Goal: Transaction & Acquisition: Book appointment/travel/reservation

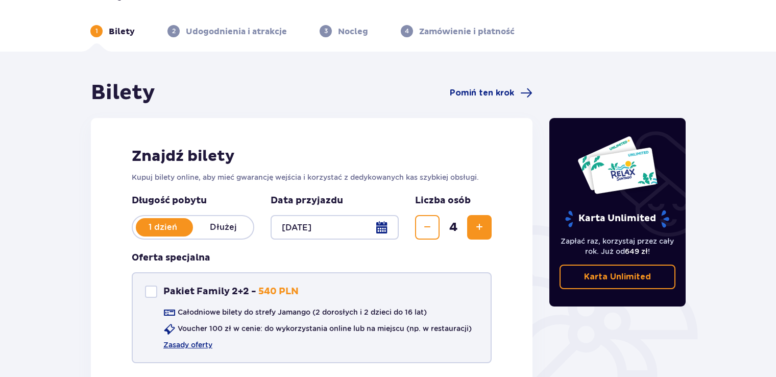
scroll to position [51, 0]
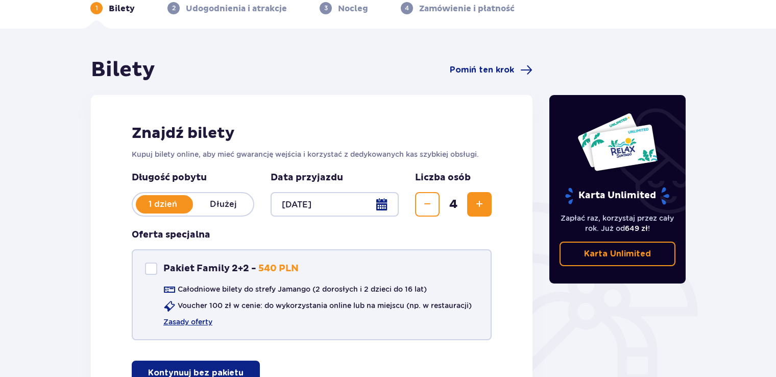
click at [154, 266] on div "Pakiet Family 2+2" at bounding box center [151, 268] width 12 height 12
checkbox input "true"
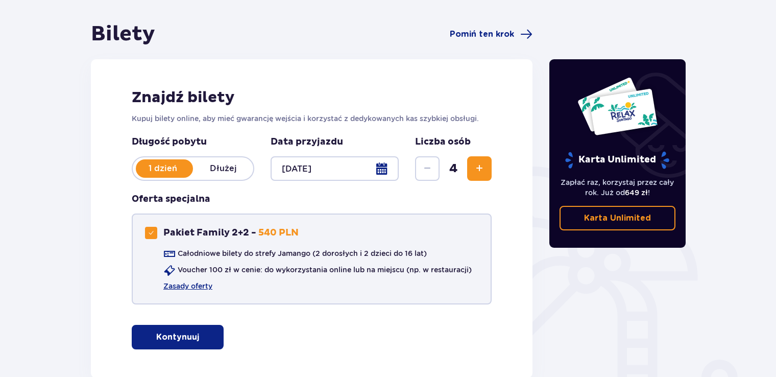
scroll to position [148, 0]
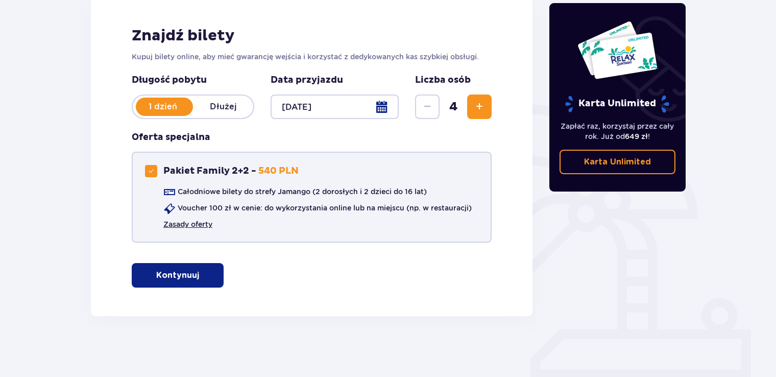
click at [196, 225] on link "Zasady oferty" at bounding box center [187, 224] width 49 height 10
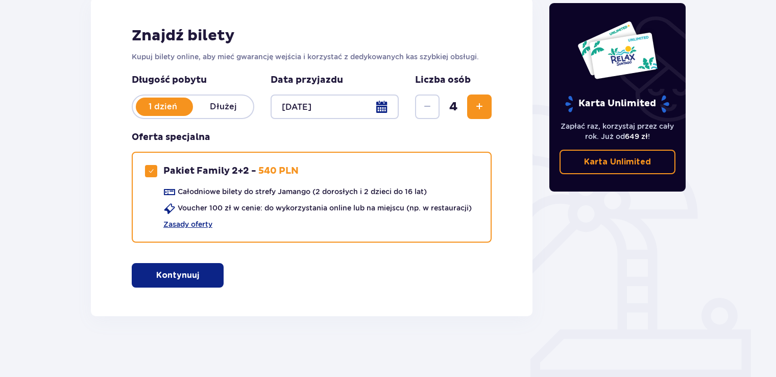
click at [179, 275] on p "Kontynuuj" at bounding box center [177, 274] width 43 height 11
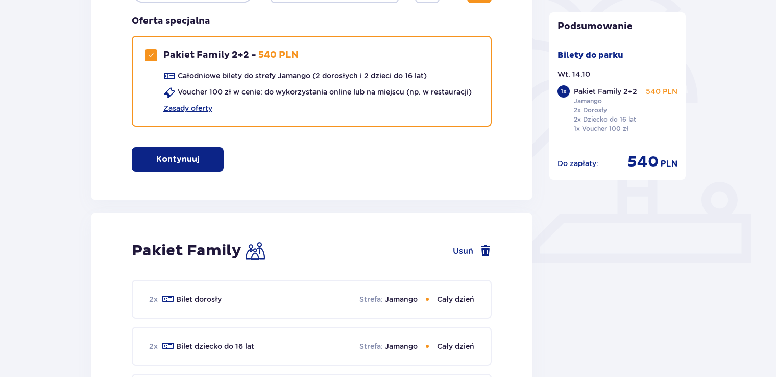
scroll to position [129, 0]
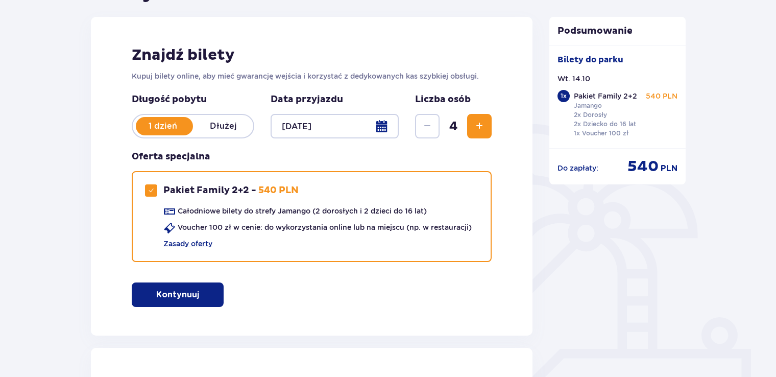
click at [387, 123] on div at bounding box center [334, 126] width 128 height 24
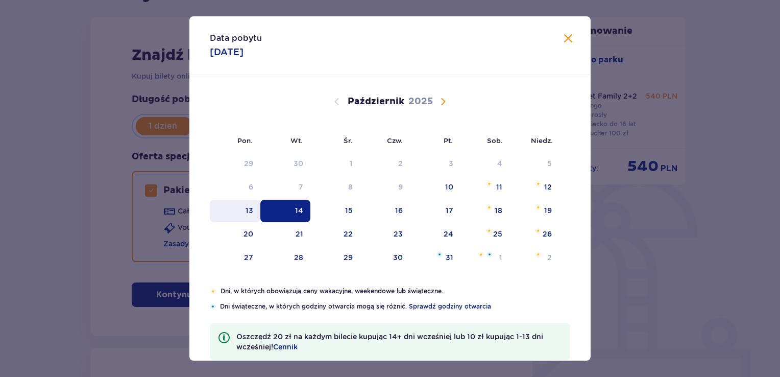
click at [245, 209] on div "13" at bounding box center [249, 210] width 8 height 10
type input "[DATE]"
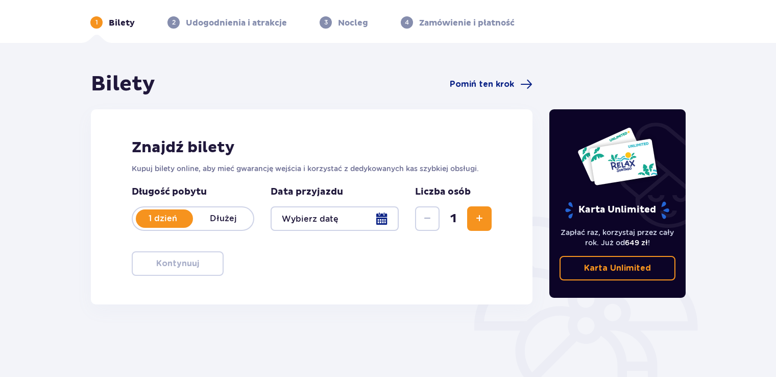
scroll to position [129, 0]
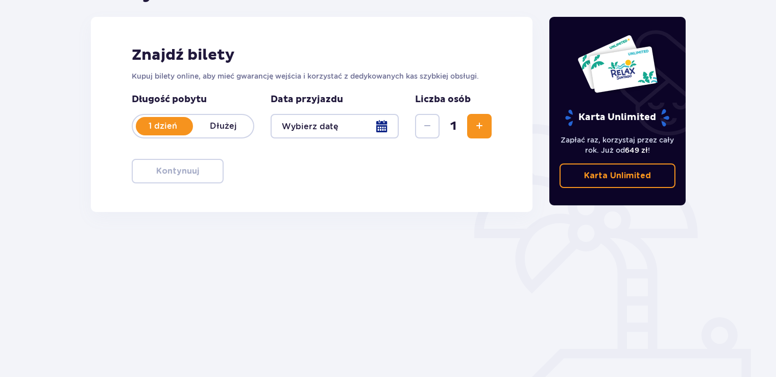
click at [375, 125] on div at bounding box center [334, 126] width 128 height 24
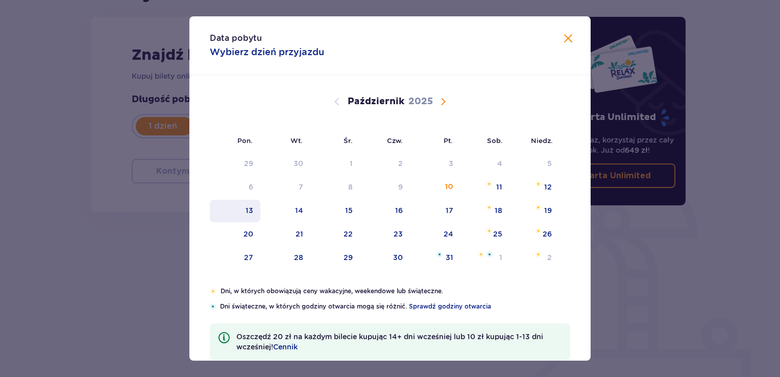
click at [248, 215] on div "13" at bounding box center [235, 211] width 51 height 22
type input "[DATE]"
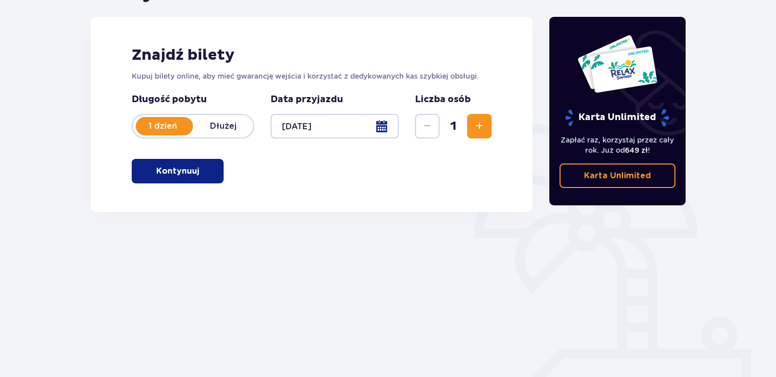
click at [476, 132] on button "Zwiększ" at bounding box center [479, 126] width 24 height 24
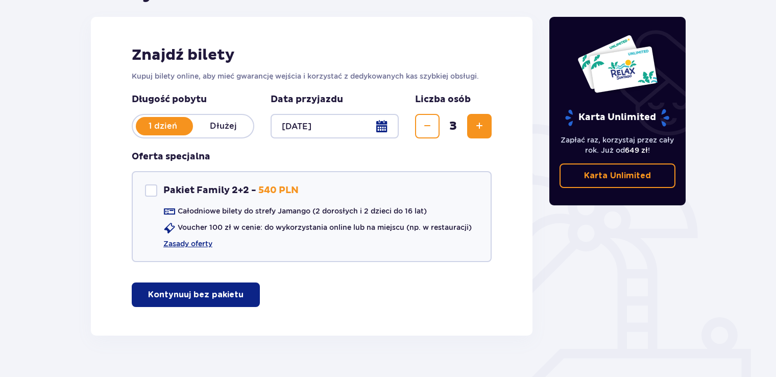
click at [476, 132] on button "Zwiększ" at bounding box center [479, 126] width 24 height 24
click at [473, 130] on span "Zwiększ" at bounding box center [479, 126] width 12 height 12
click at [433, 130] on button "Zmniejsz" at bounding box center [427, 126] width 24 height 24
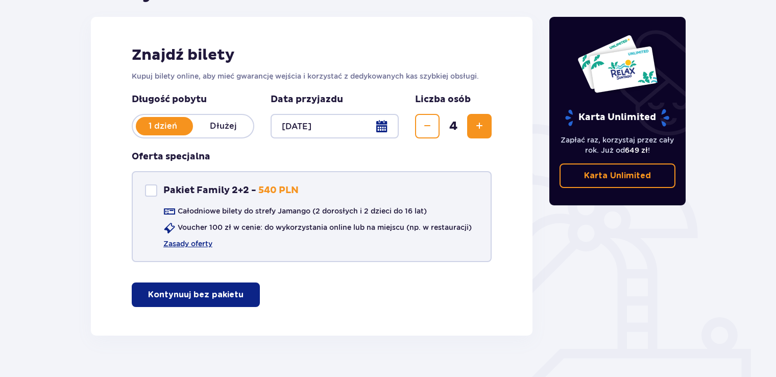
click at [157, 185] on div "Pakiet Family 2+2 Pakiet Family 2+2 - 540 PLN" at bounding box center [222, 190] width 154 height 12
click at [155, 189] on div "Pakiet Family 2+2" at bounding box center [151, 190] width 12 height 12
checkbox input "false"
click at [202, 291] on p "Kontynuuj bez pakietu" at bounding box center [195, 294] width 95 height 11
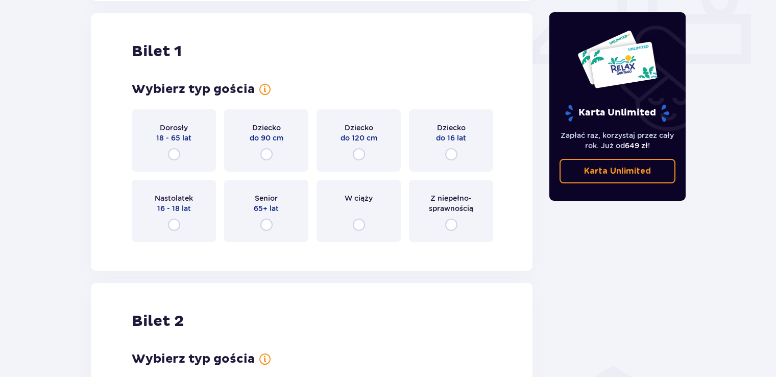
scroll to position [464, 0]
click at [173, 148] on input "radio" at bounding box center [174, 153] width 12 height 12
radio input "true"
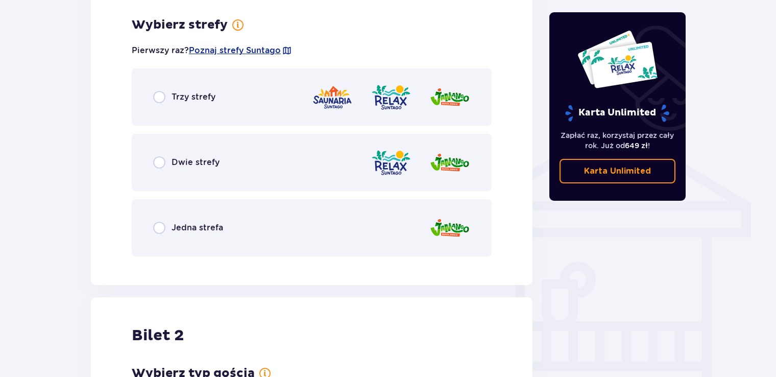
scroll to position [713, 0]
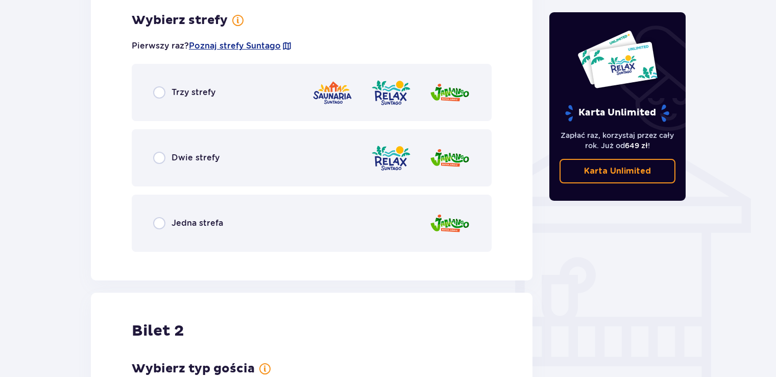
click at [159, 225] on input "radio" at bounding box center [159, 223] width 12 height 12
radio input "true"
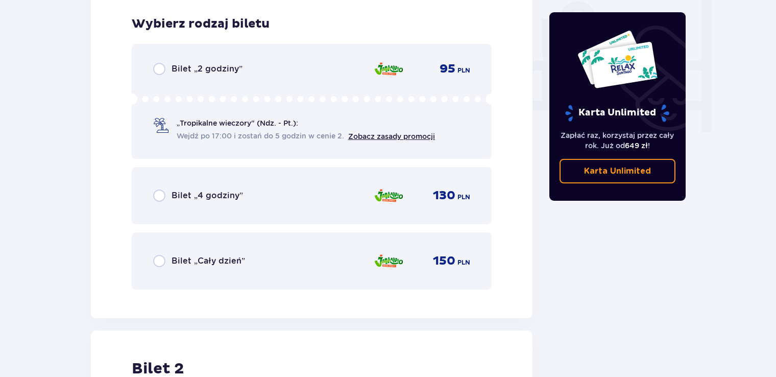
scroll to position [972, 0]
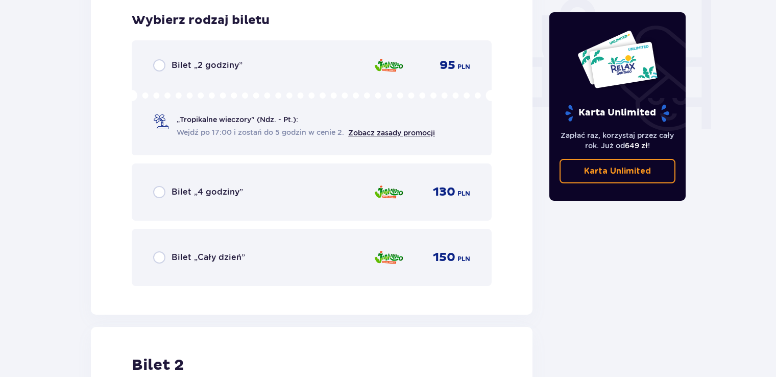
click at [160, 258] on input "radio" at bounding box center [159, 257] width 12 height 12
radio input "true"
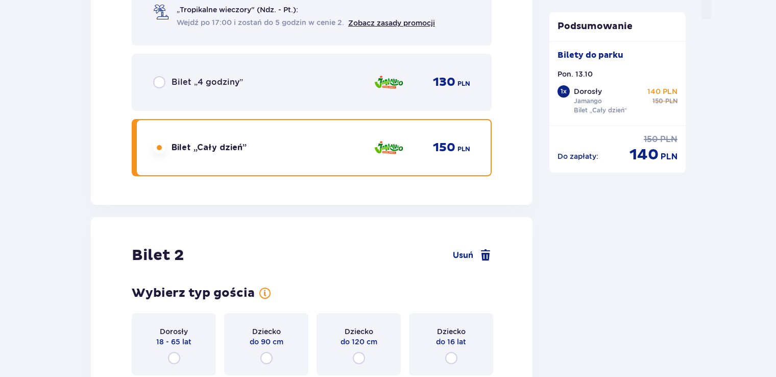
scroll to position [1285, 0]
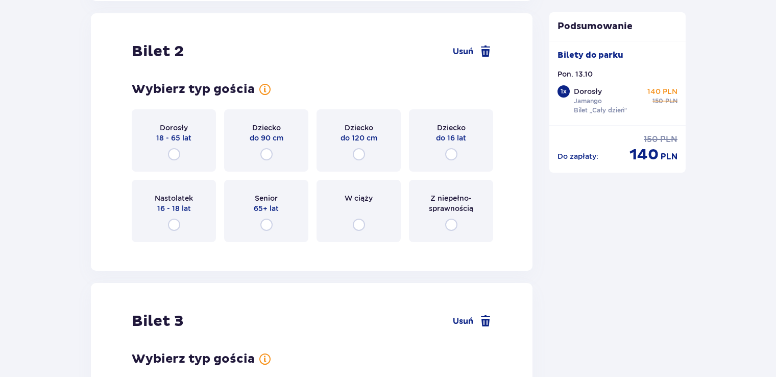
click at [172, 153] on input "radio" at bounding box center [174, 154] width 12 height 12
radio input "true"
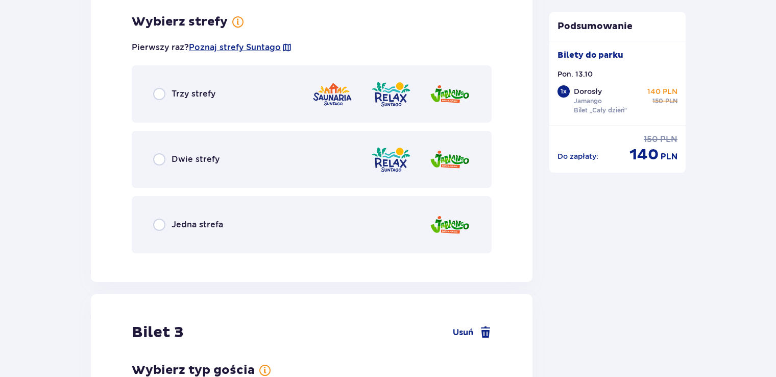
scroll to position [1534, 0]
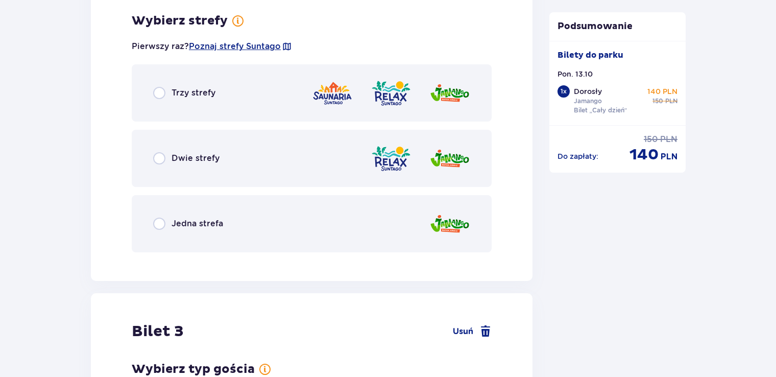
click at [163, 222] on input "radio" at bounding box center [159, 223] width 12 height 12
radio input "true"
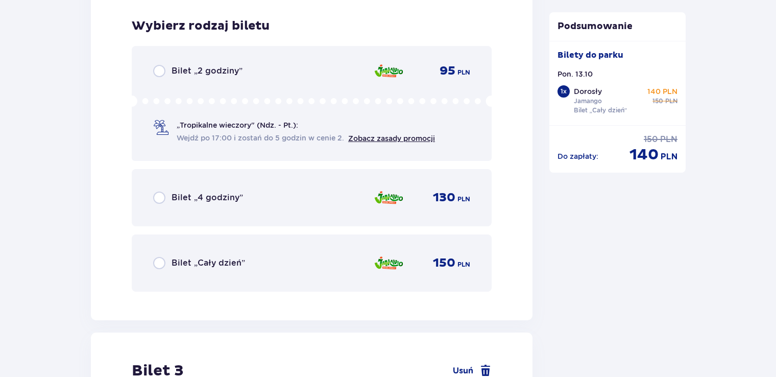
scroll to position [1793, 0]
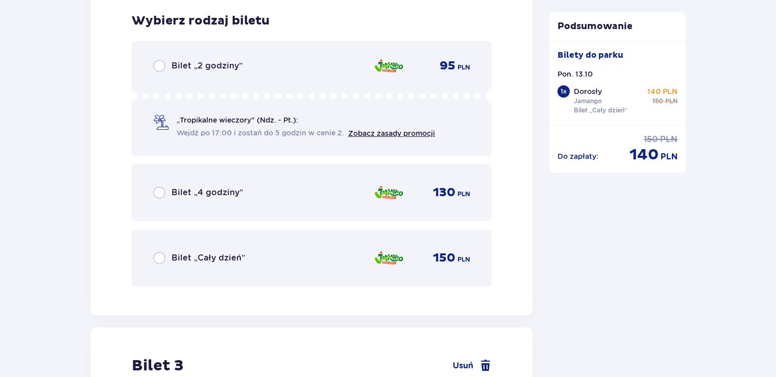
click at [159, 256] on input "radio" at bounding box center [159, 258] width 12 height 12
radio input "true"
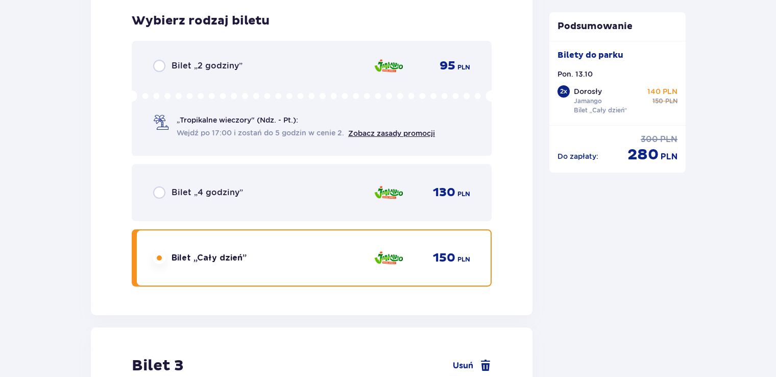
scroll to position [2107, 0]
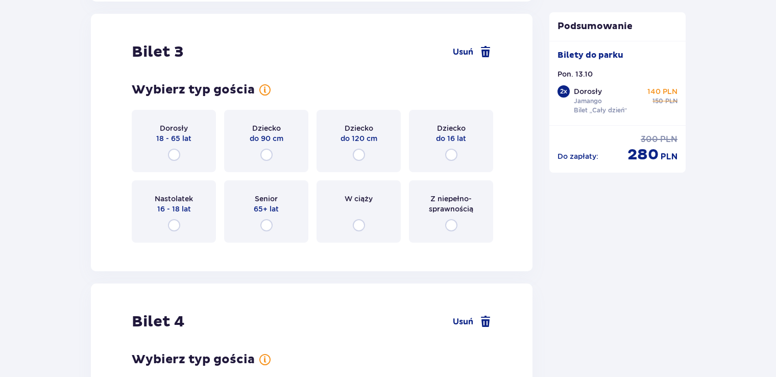
click at [359, 155] on input "radio" at bounding box center [359, 154] width 12 height 12
radio input "true"
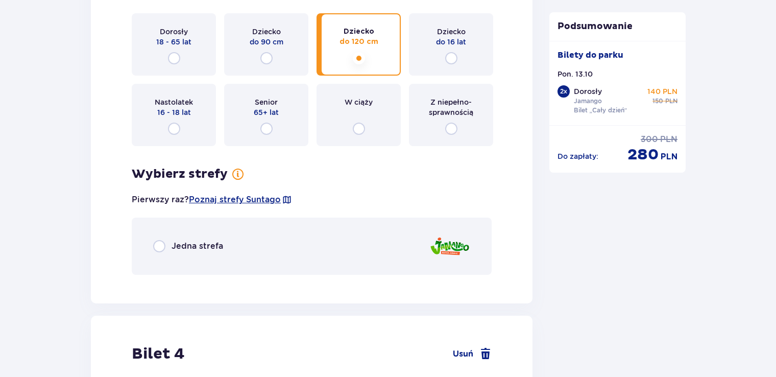
scroll to position [2203, 0]
click at [453, 58] on input "radio" at bounding box center [451, 59] width 12 height 12
radio input "true"
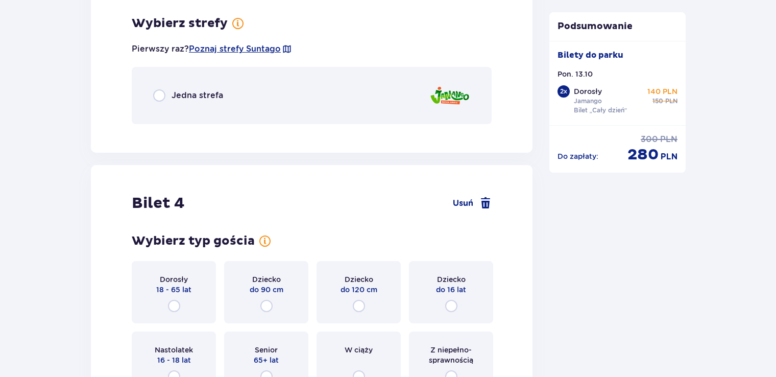
scroll to position [2356, 0]
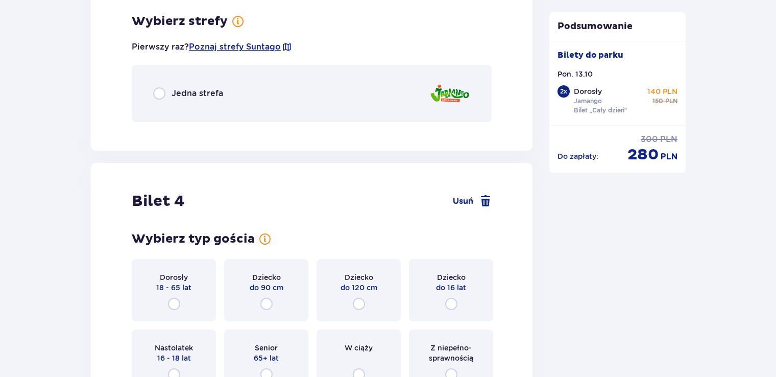
click at [155, 93] on input "radio" at bounding box center [159, 93] width 12 height 12
radio input "true"
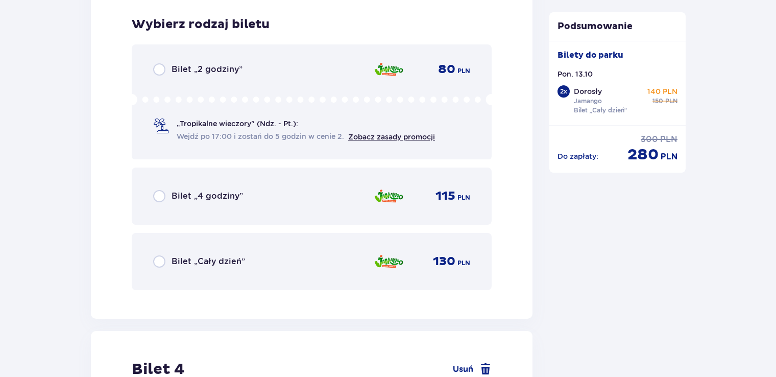
scroll to position [2484, 0]
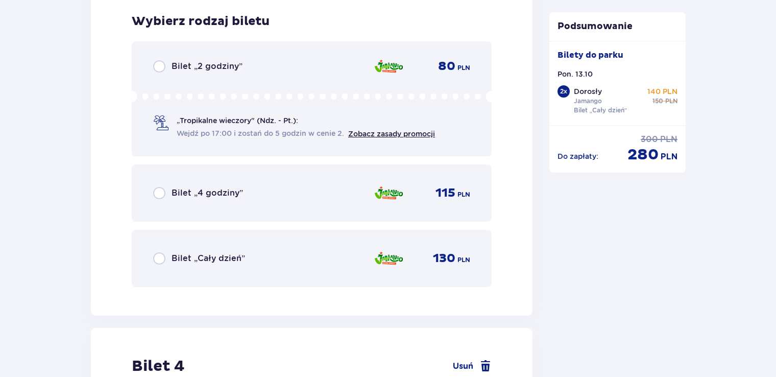
click at [204, 258] on span "Bilet „Cały dzień”" at bounding box center [207, 258] width 73 height 11
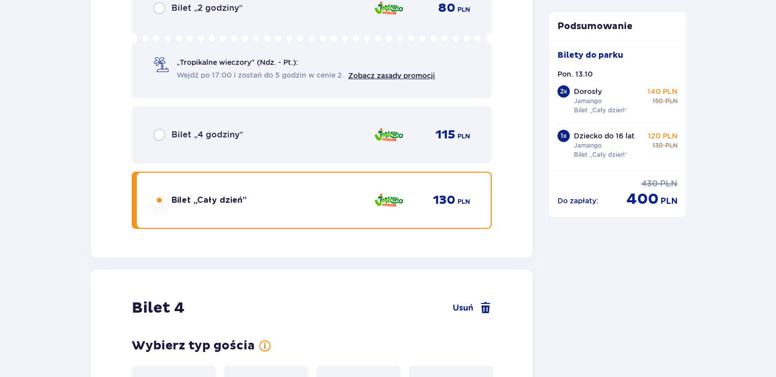
scroll to position [2801, 0]
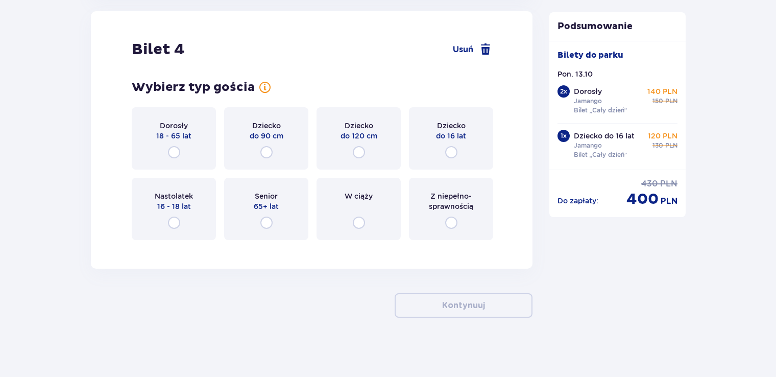
click at [451, 149] on input "radio" at bounding box center [451, 152] width 12 height 12
radio input "true"
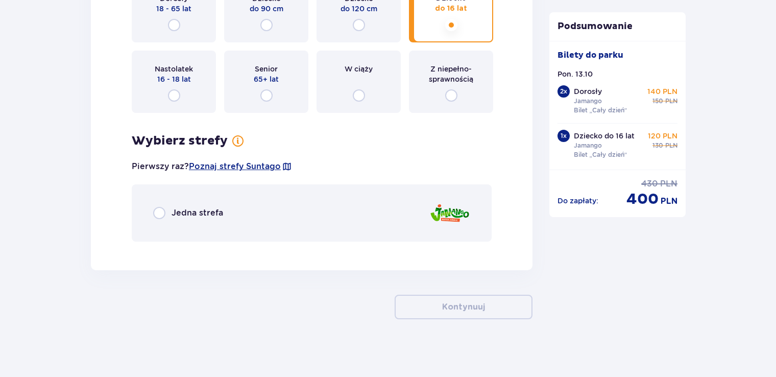
scroll to position [2929, 0]
click at [166, 209] on div "Jedna strefa" at bounding box center [188, 211] width 70 height 12
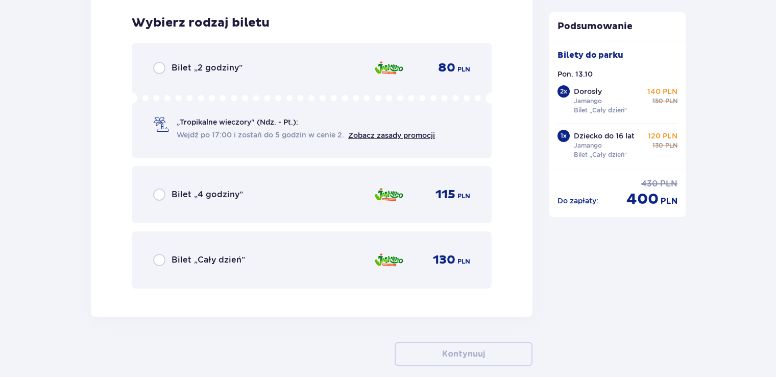
scroll to position [3176, 0]
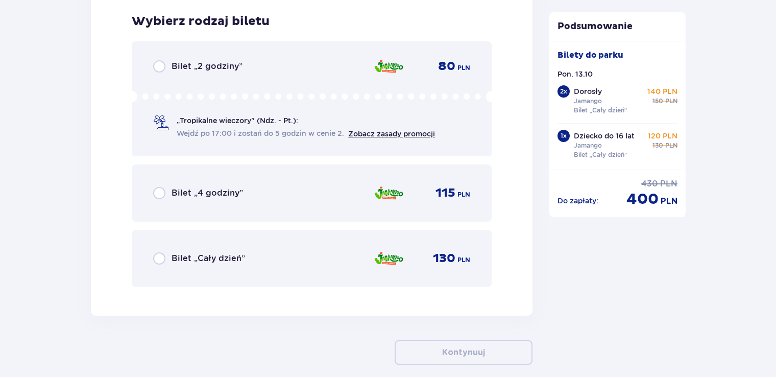
click at [163, 261] on input "radio" at bounding box center [159, 258] width 12 height 12
radio input "true"
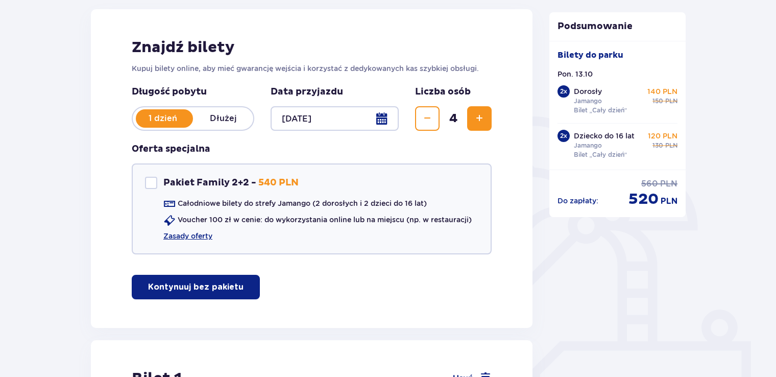
scroll to position [153, 0]
